Goal: Find specific page/section: Find specific page/section

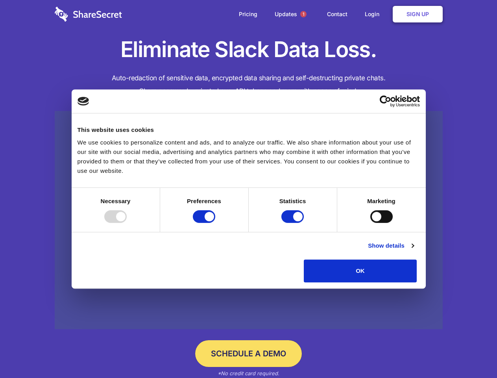
click at [127, 223] on div at bounding box center [115, 216] width 22 height 13
click at [215, 223] on input "Preferences" at bounding box center [204, 216] width 22 height 13
checkbox input "false"
click at [294, 223] on input "Statistics" at bounding box center [292, 216] width 22 height 13
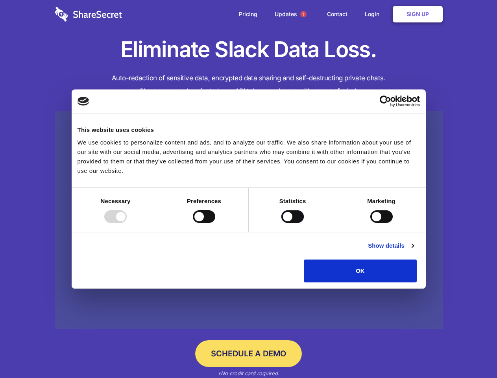
checkbox input "false"
click at [370, 223] on input "Marketing" at bounding box center [381, 216] width 22 height 13
checkbox input "true"
click at [414, 250] on link "Show details" at bounding box center [391, 245] width 46 height 9
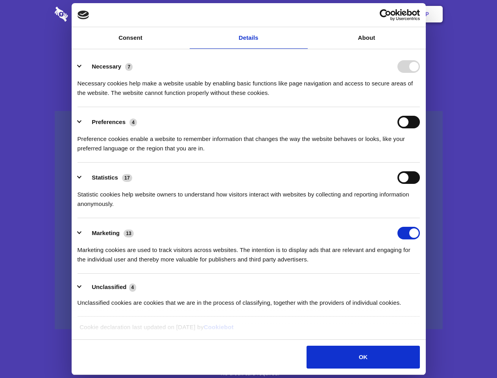
click at [420, 98] on div "Necessary cookies help make a website usable by enabling basic functions like p…" at bounding box center [249, 85] width 342 height 25
click at [303, 14] on span "1" at bounding box center [303, 14] width 6 height 6
